Goal: Find specific page/section: Find specific page/section

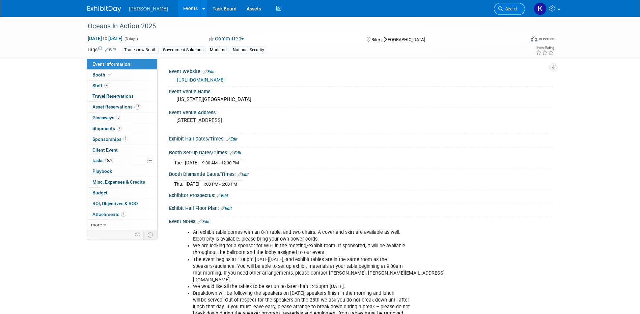
click at [503, 8] on span "Search" at bounding box center [511, 8] width 16 height 5
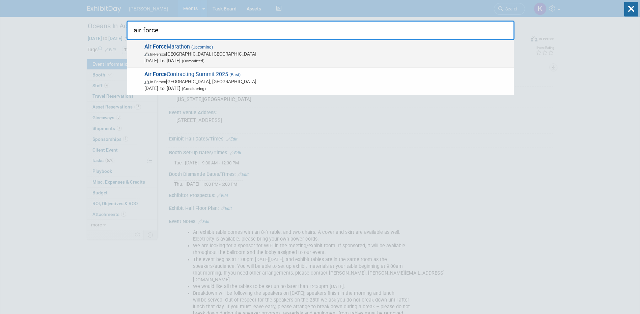
type input "air force"
click at [170, 45] on span "Air Force Marathon (Upcoming) In-Person Dayton, OH Sep 20, 2025 to Sep 20, 2025…" at bounding box center [326, 54] width 368 height 21
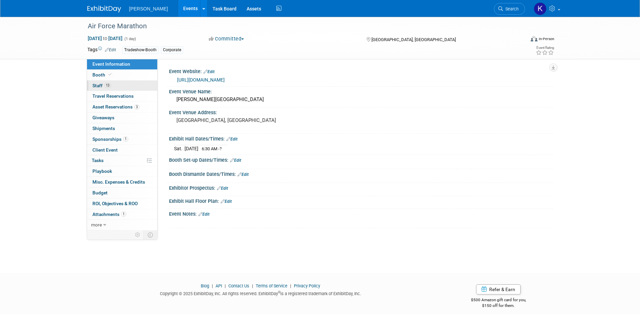
click at [93, 87] on span "Staff 13" at bounding box center [101, 85] width 19 height 5
